Goal: Information Seeking & Learning: Check status

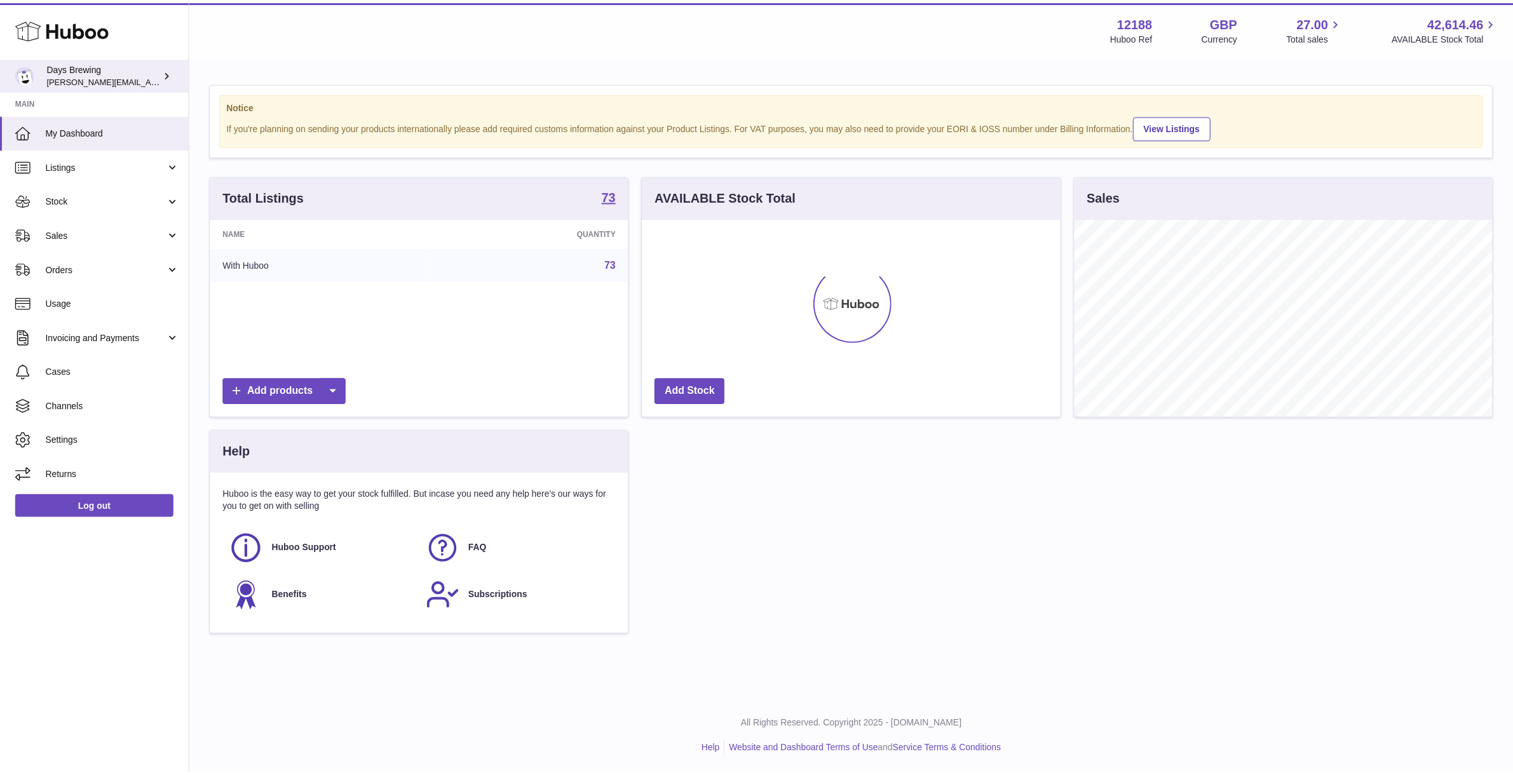
scroll to position [635363, 635144]
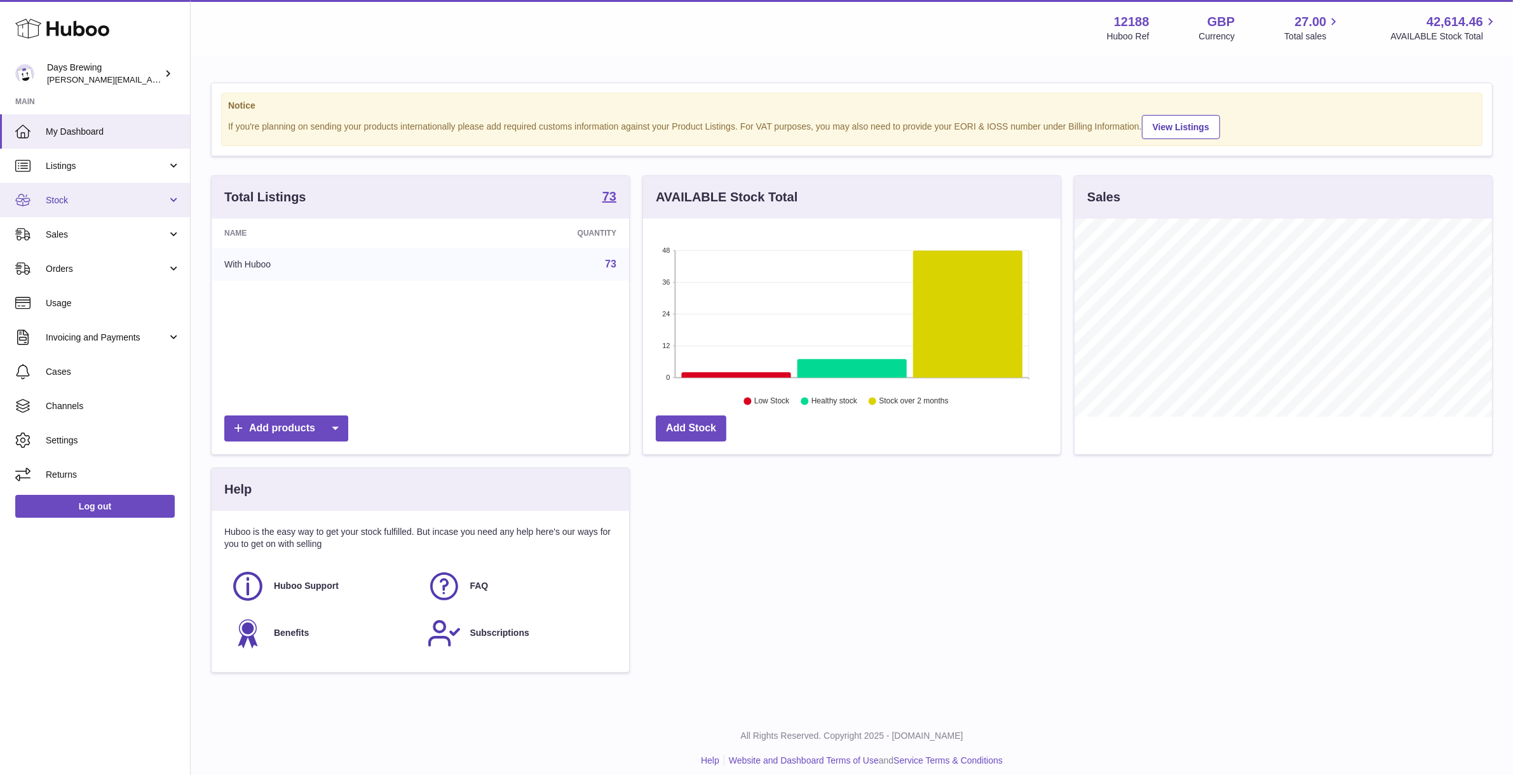
click at [72, 197] on span "Stock" at bounding box center [106, 200] width 121 height 12
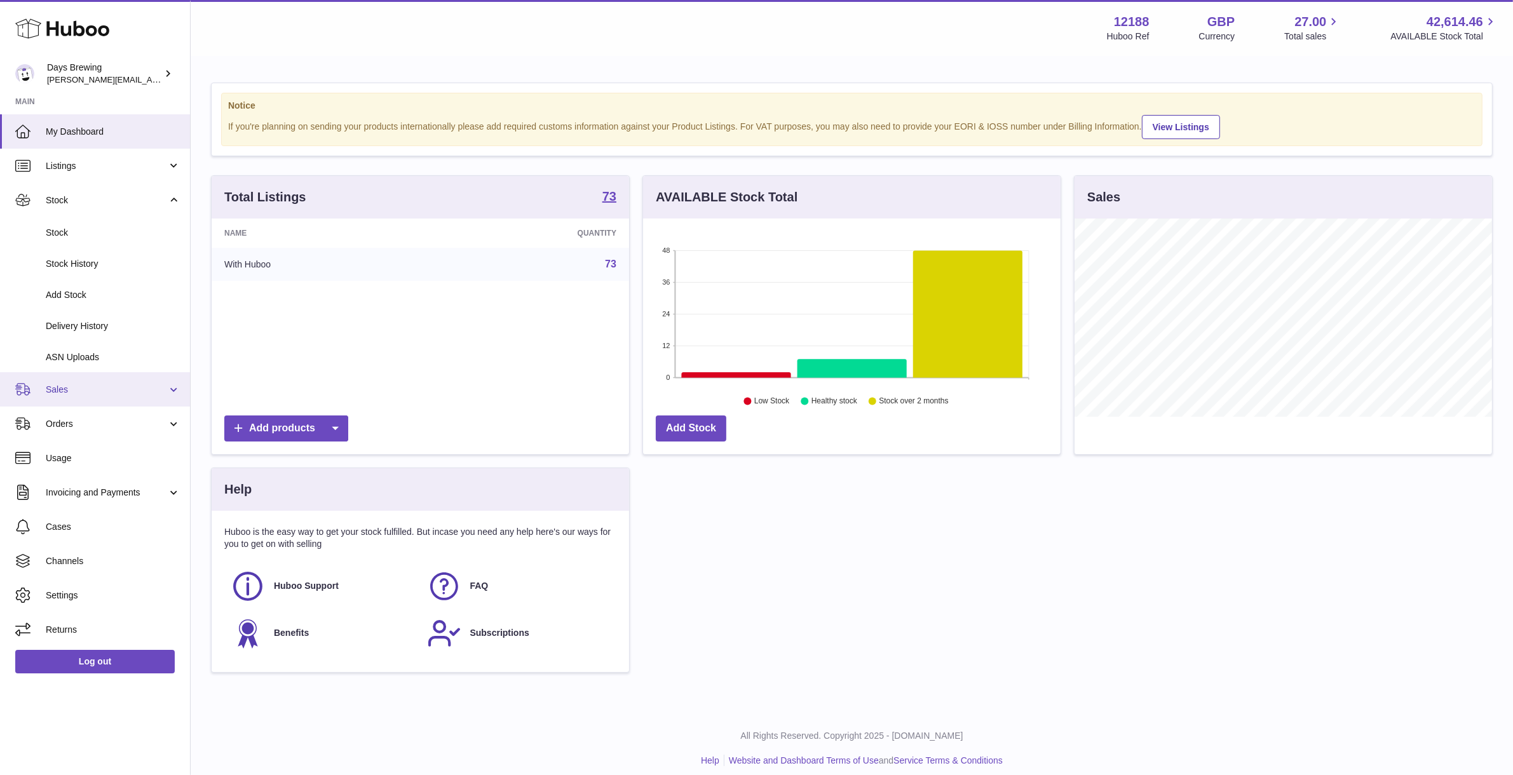
click at [97, 388] on span "Sales" at bounding box center [106, 390] width 121 height 12
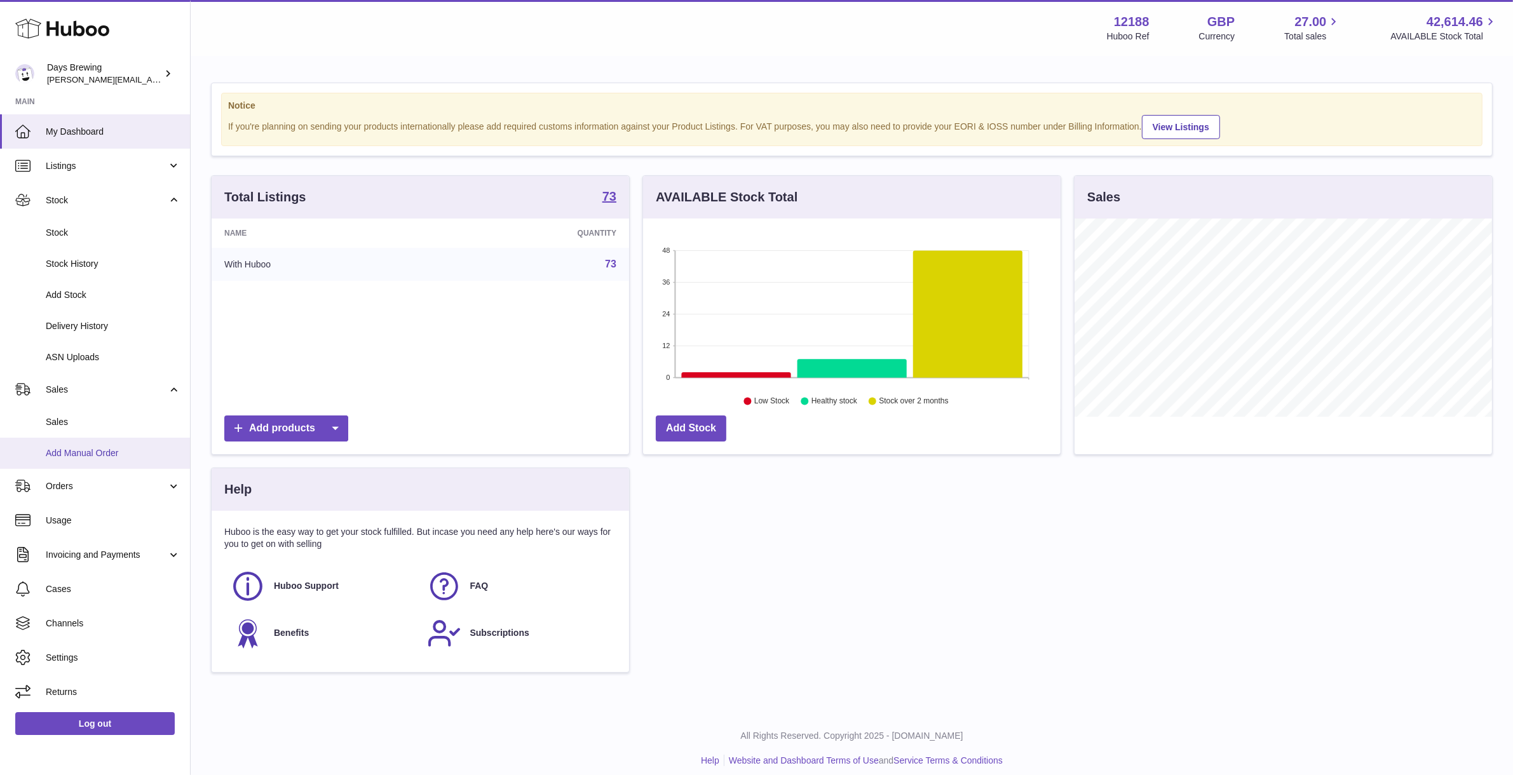
click at [79, 459] on span "Add Manual Order" at bounding box center [113, 453] width 135 height 12
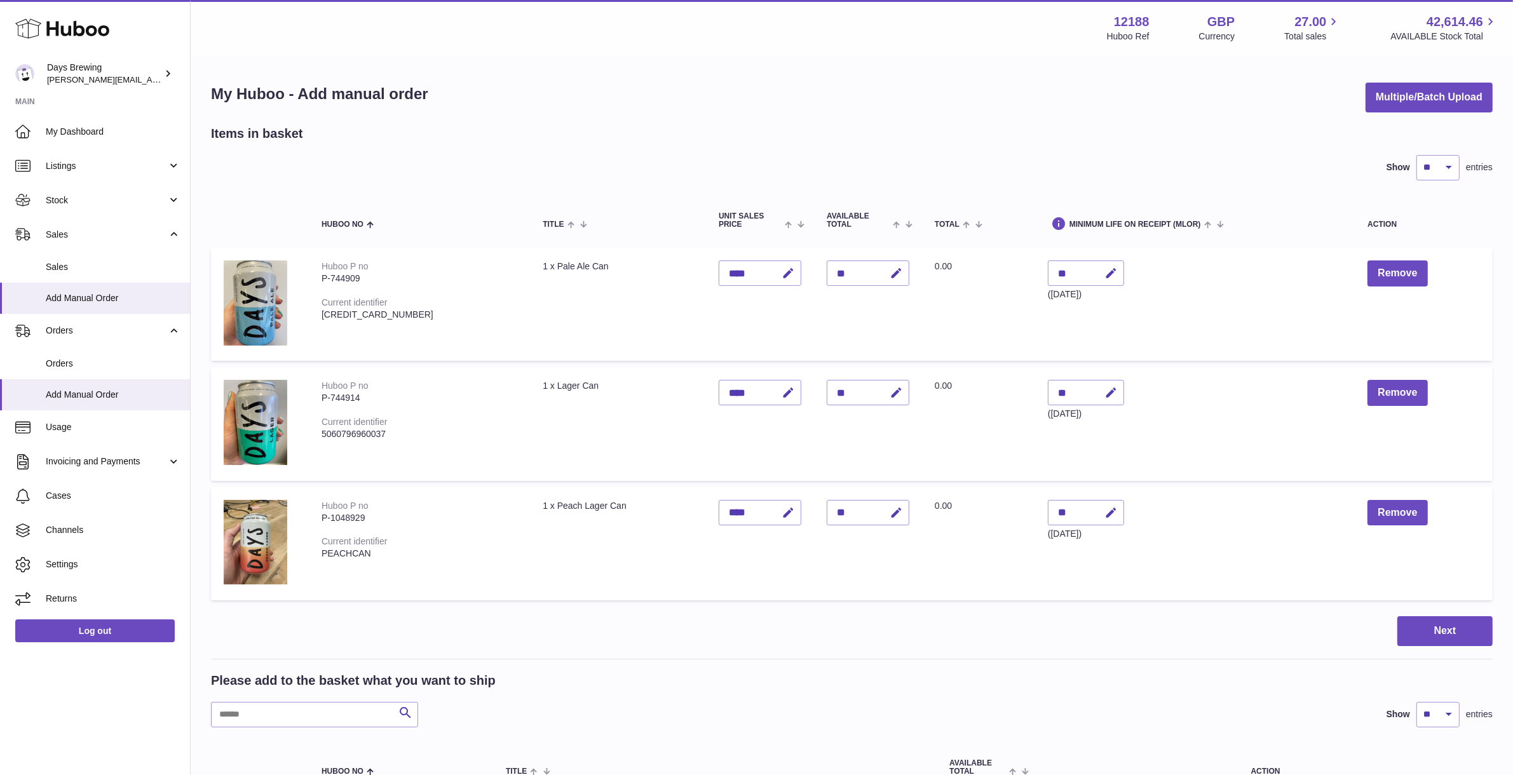
click at [576, 133] on div "Items in basket" at bounding box center [852, 133] width 1282 height 17
click at [67, 264] on span "Sales" at bounding box center [113, 267] width 135 height 12
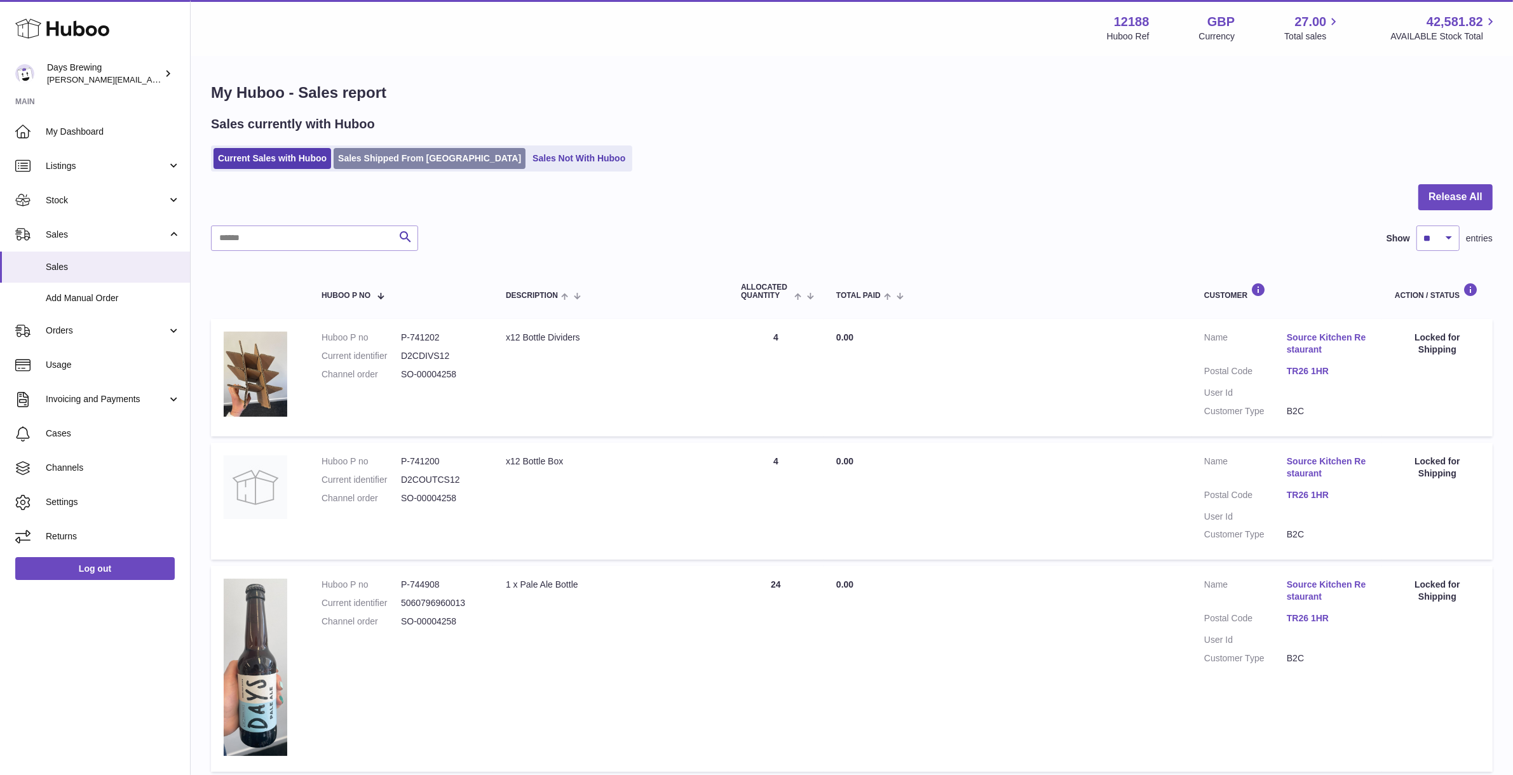
click at [400, 161] on link "Sales Shipped From [GEOGRAPHIC_DATA]" at bounding box center [430, 158] width 192 height 21
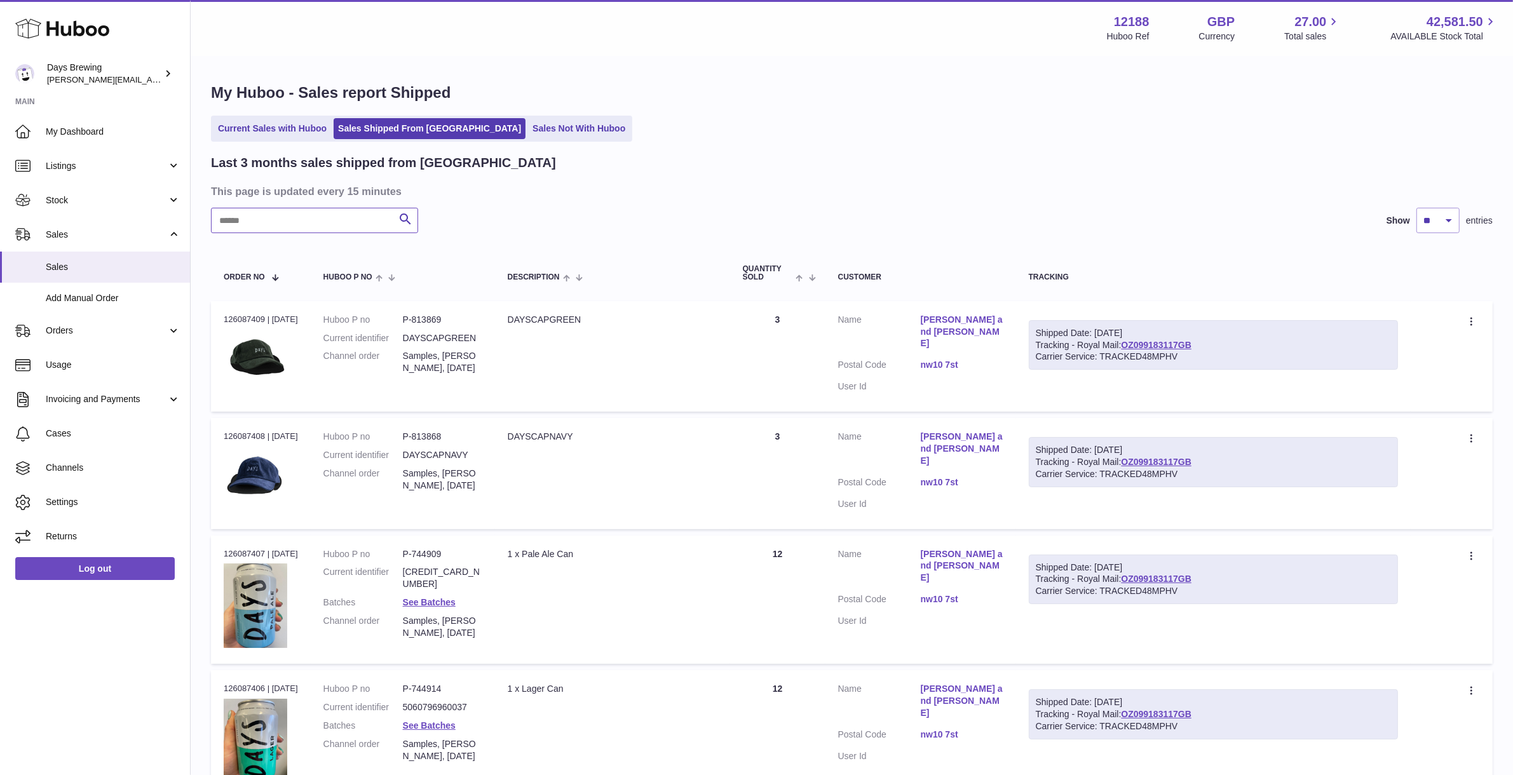
click at [305, 221] on input "text" at bounding box center [314, 220] width 207 height 25
type input "****"
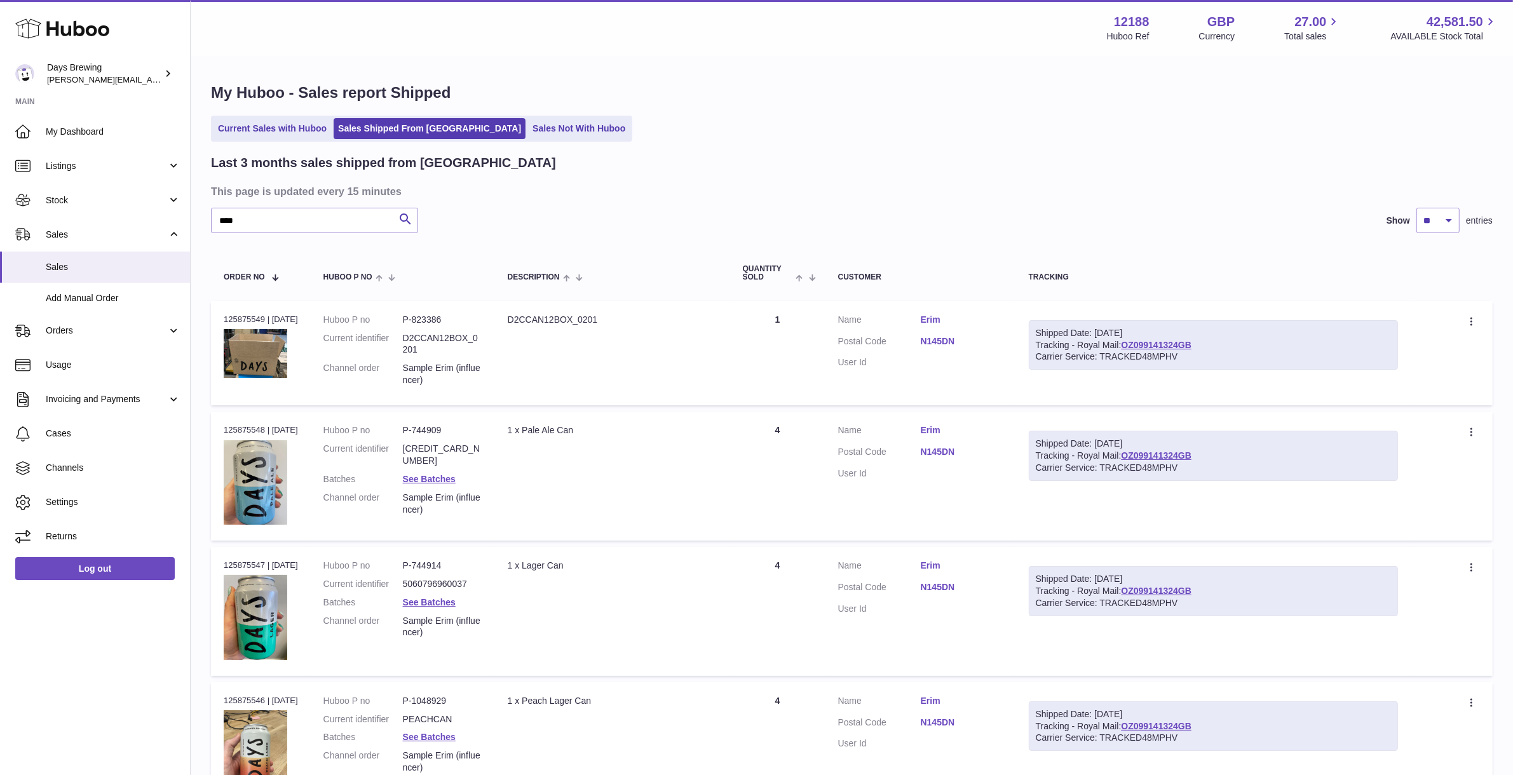
click at [944, 336] on link "N145DN" at bounding box center [962, 342] width 83 height 12
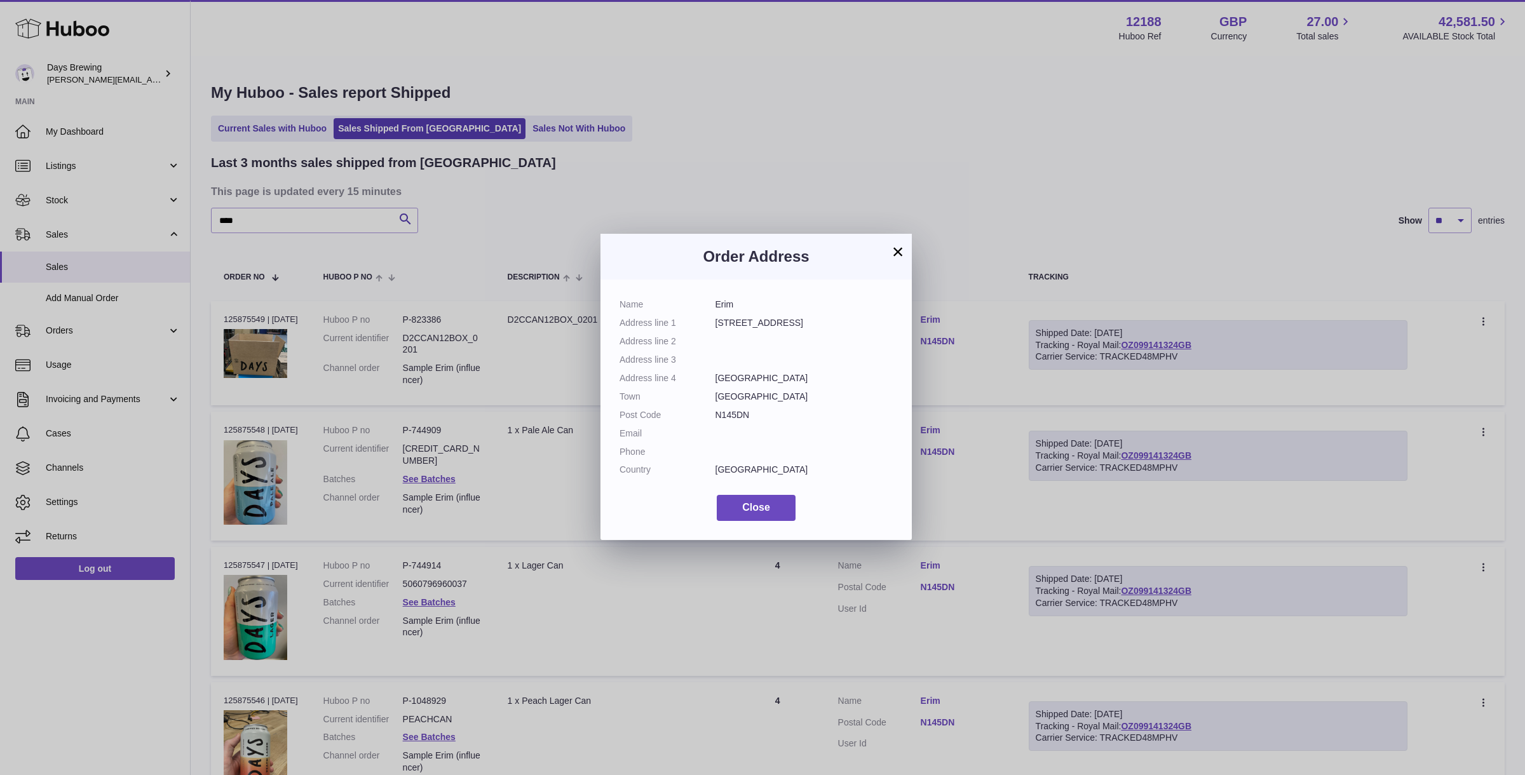
drag, startPoint x: 799, startPoint y: 327, endPoint x: 695, endPoint y: 324, distance: 103.6
click at [695, 324] on dl "Name Erim Address line 1 126 Osidge Lane Address line 2 Address line 3 Address …" at bounding box center [756, 391] width 273 height 184
copy dl "126 Osidge Lane"
click at [895, 248] on button "×" at bounding box center [897, 251] width 15 height 15
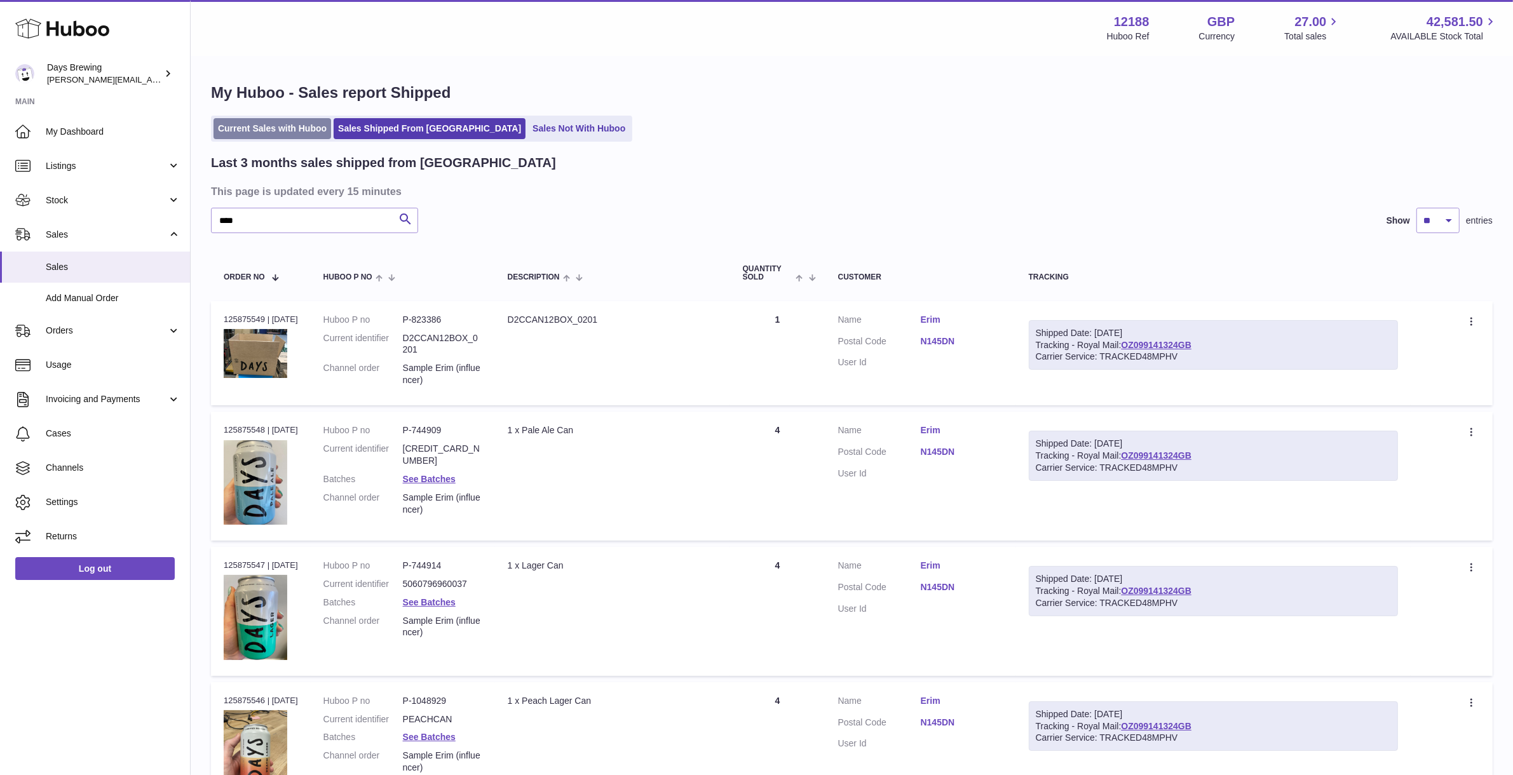
click at [313, 132] on link "Current Sales with Huboo" at bounding box center [273, 128] width 118 height 21
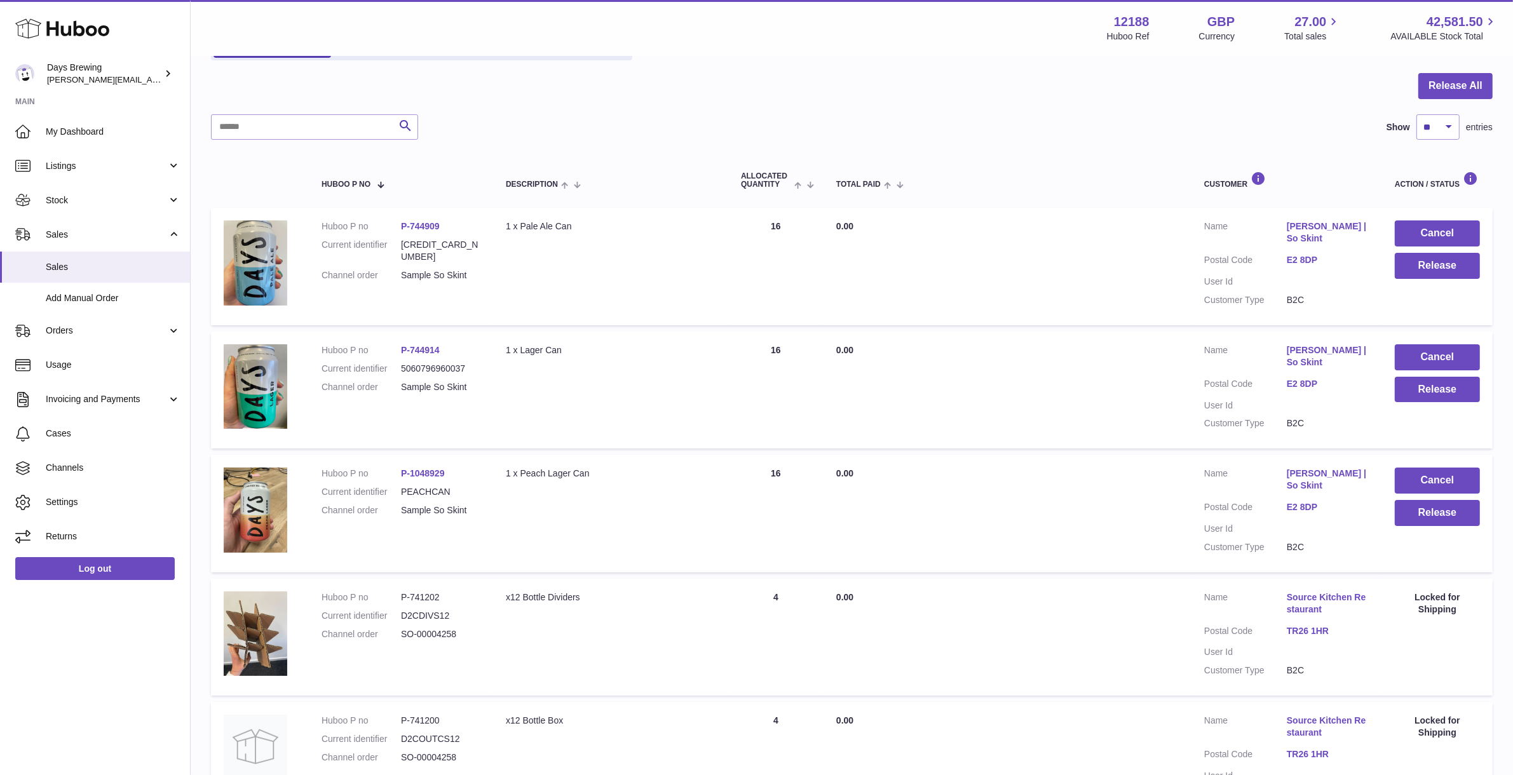
scroll to position [109, 0]
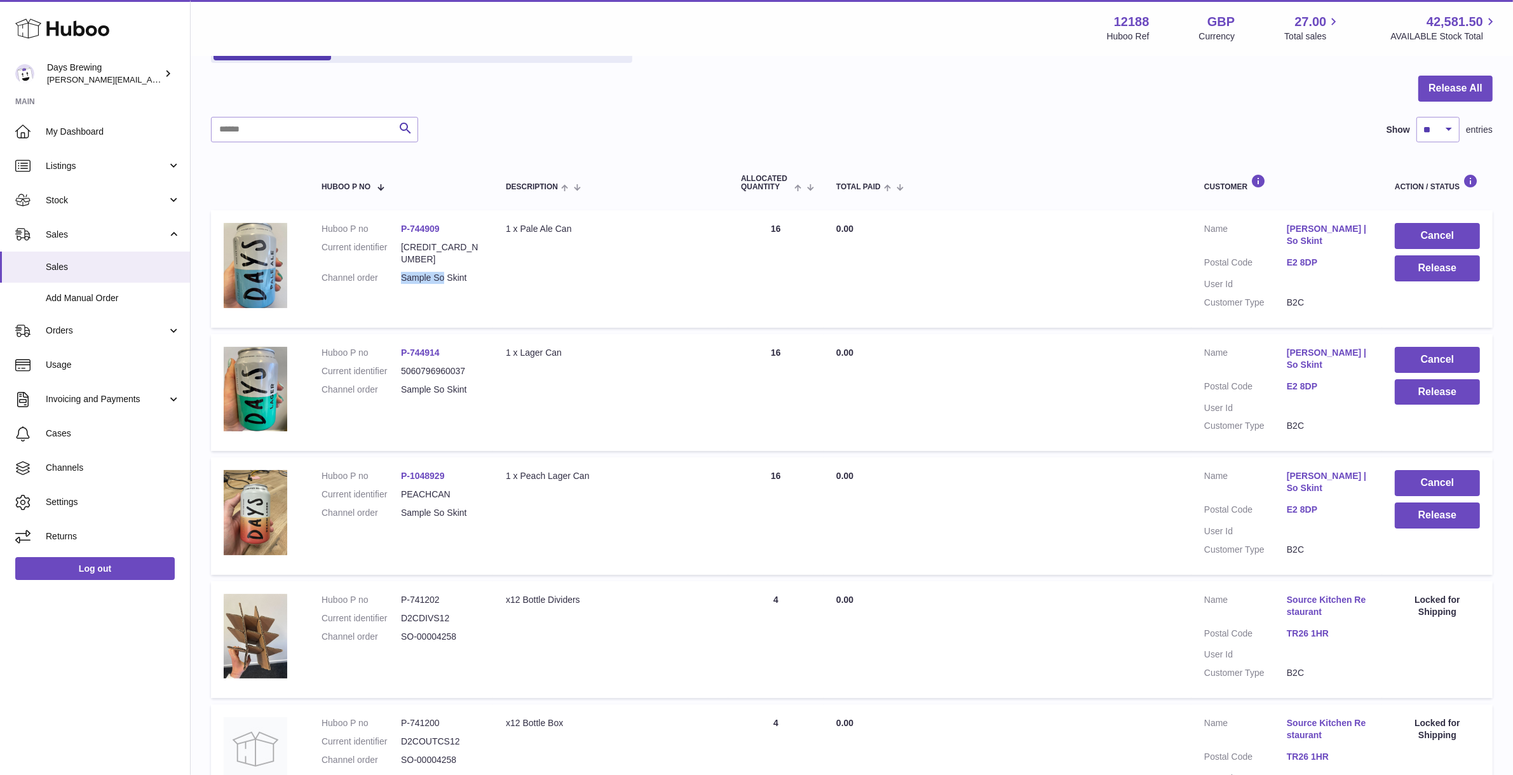
drag, startPoint x: 491, startPoint y: 259, endPoint x: 443, endPoint y: 266, distance: 48.9
click at [443, 266] on td "Huboo P no P-744909 Current identifier [CREDIT_CARD_NUMBER] Channel order Sampl…" at bounding box center [401, 268] width 184 height 117
click at [443, 272] on dd "Sample So Skint" at bounding box center [440, 278] width 79 height 12
drag, startPoint x: 566, startPoint y: 282, endPoint x: 439, endPoint y: 263, distance: 129.2
click at [439, 263] on tr "Huboo P no P-744909 Current identifier 5060796960044 Channel order Sample So Sk…" at bounding box center [852, 268] width 1282 height 117
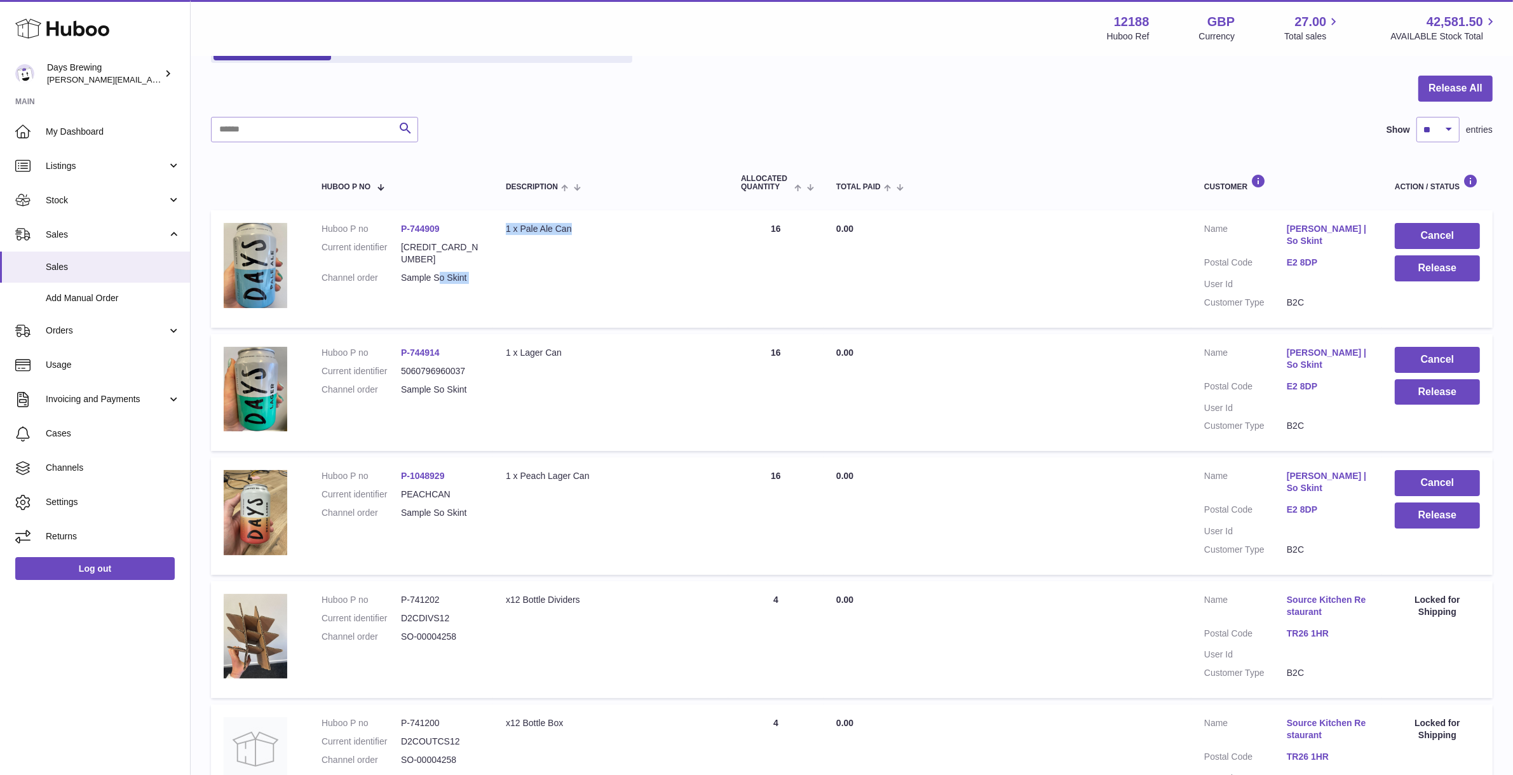
click at [439, 272] on dd "Sample So Skint" at bounding box center [440, 278] width 79 height 12
drag, startPoint x: 482, startPoint y: 267, endPoint x: 435, endPoint y: 266, distance: 47.0
click at [435, 266] on td "Huboo P no P-744909 Current identifier 5060796960044 Channel order Sample So Sk…" at bounding box center [401, 268] width 184 height 117
copy dd "So Skint"
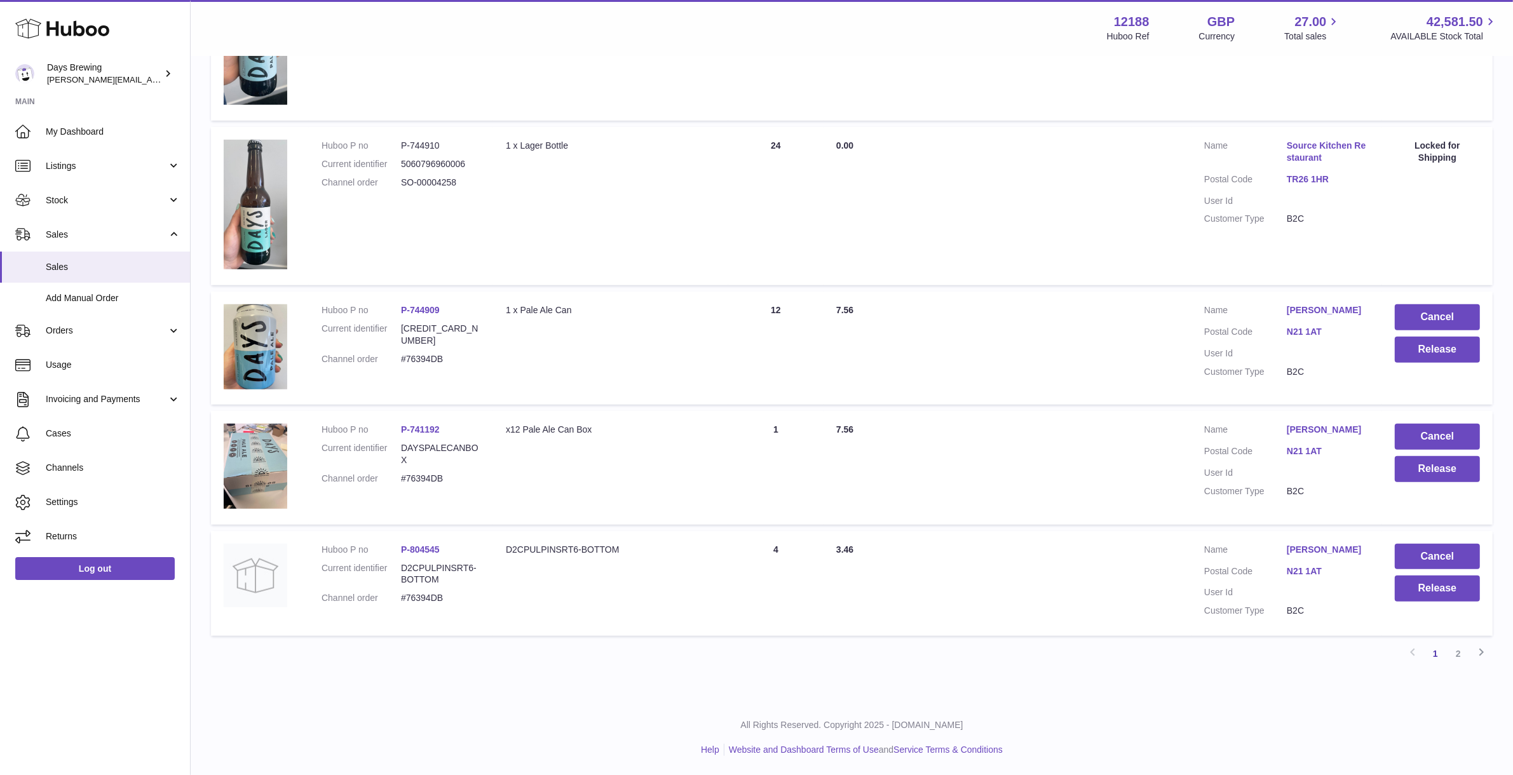
scroll to position [1022, 0]
click at [1461, 650] on link "2" at bounding box center [1458, 654] width 23 height 23
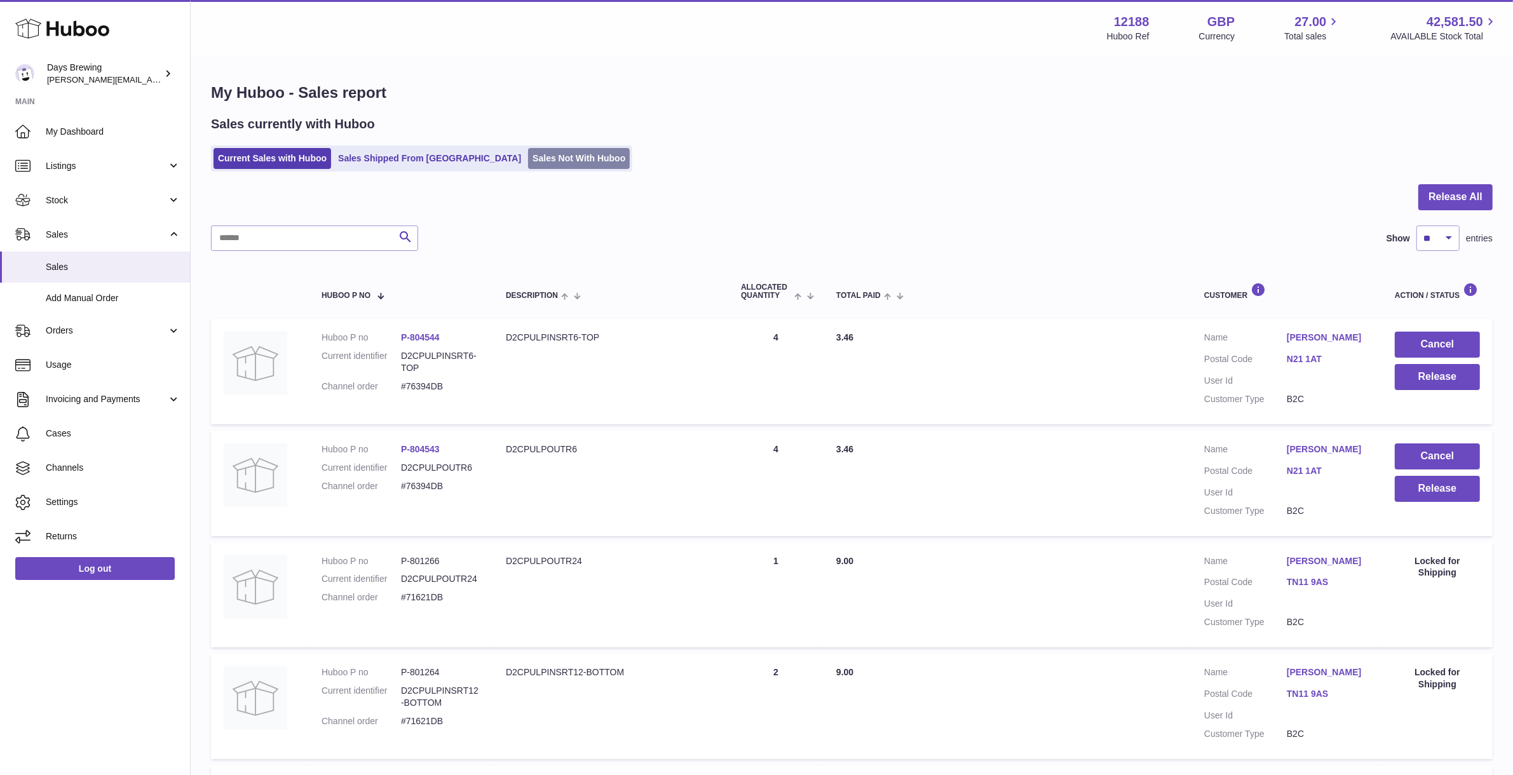
click at [528, 156] on link "Sales Not With Huboo" at bounding box center [579, 158] width 102 height 21
